Goal: Find specific page/section: Find specific page/section

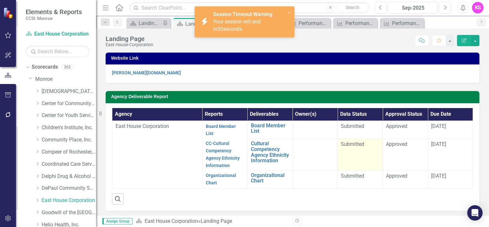
scroll to position [96, 0]
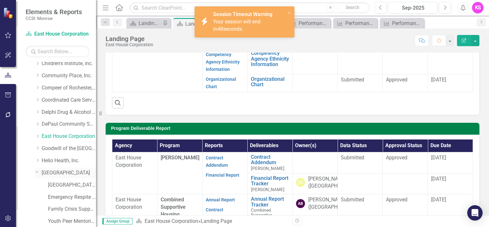
click at [36, 173] on icon "Dropdown" at bounding box center [37, 171] width 4 height 5
click at [38, 173] on icon "Dropdown" at bounding box center [37, 172] width 5 height 4
click at [73, 174] on link "[GEOGRAPHIC_DATA]" at bounding box center [69, 172] width 54 height 7
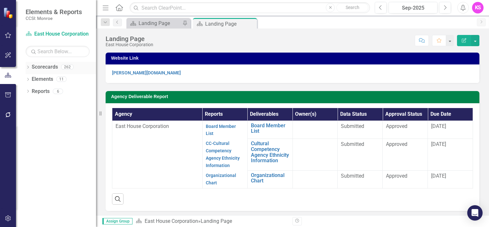
click at [28, 68] on icon "Dropdown" at bounding box center [28, 68] width 4 height 4
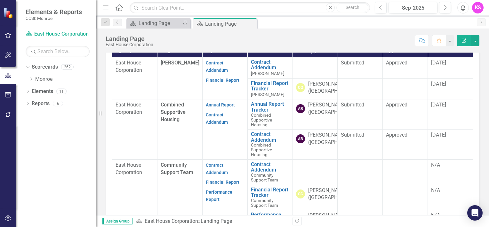
scroll to position [192, 0]
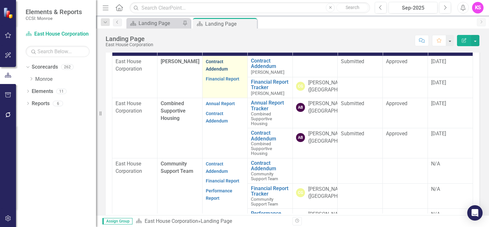
click at [212, 61] on link "Contract Addendum" at bounding box center [217, 65] width 22 height 12
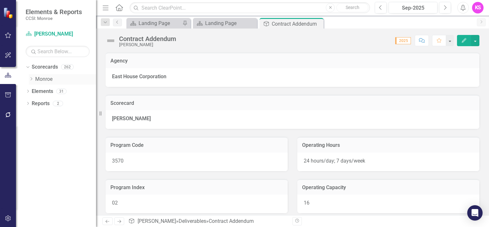
click at [32, 79] on icon "Dropdown" at bounding box center [31, 79] width 5 height 4
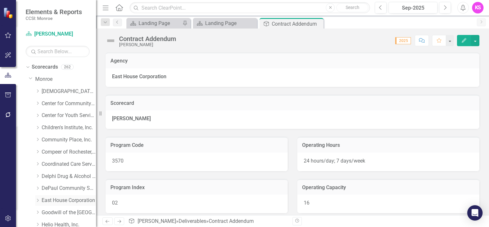
click at [39, 200] on icon "Dropdown" at bounding box center [37, 200] width 5 height 4
click at [64, 200] on link "East House Corporation" at bounding box center [69, 200] width 54 height 7
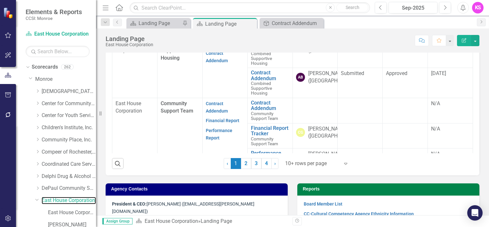
scroll to position [256, 0]
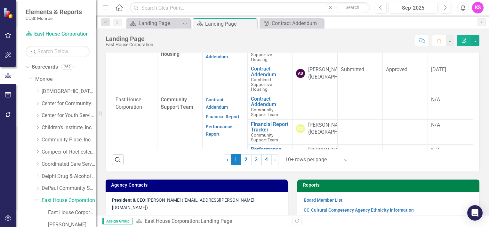
click at [343, 159] on icon "Expand" at bounding box center [346, 159] width 6 height 5
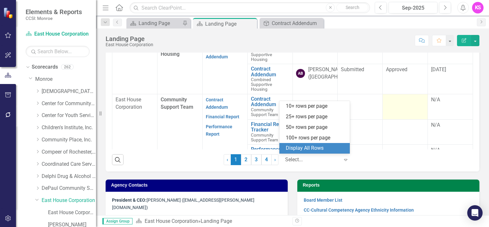
drag, startPoint x: 327, startPoint y: 149, endPoint x: 388, endPoint y: 123, distance: 65.9
click at [327, 149] on div "Display All Rows" at bounding box center [316, 147] width 60 height 7
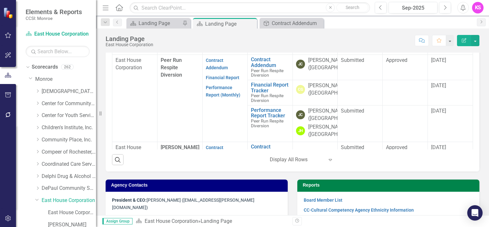
scroll to position [577, 0]
